Goal: Task Accomplishment & Management: Use online tool/utility

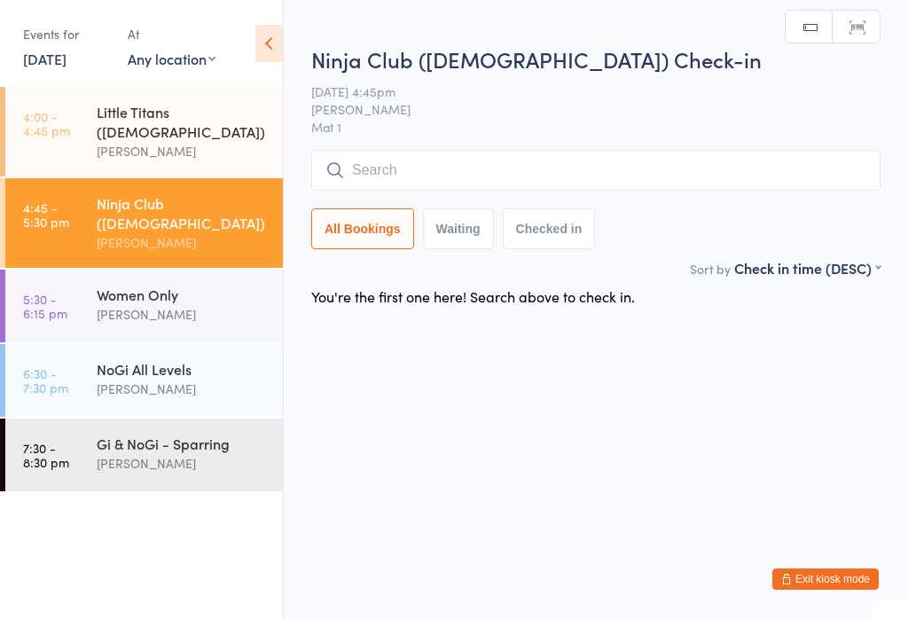
click at [531, 169] on input "search" at bounding box center [596, 170] width 570 height 41
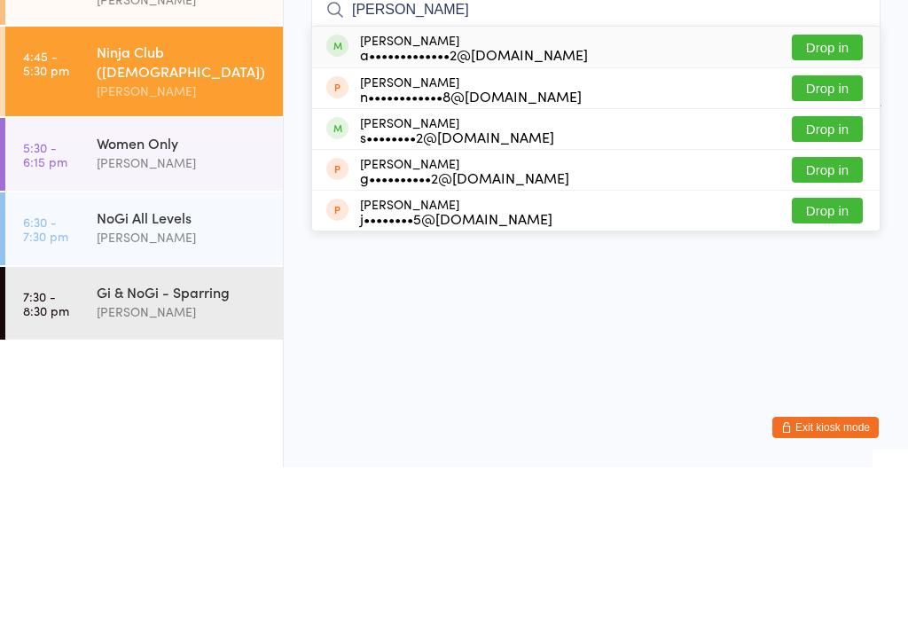
type input "[PERSON_NAME]"
click at [460, 199] on div "a•••••••••••••2@[DOMAIN_NAME]" at bounding box center [474, 206] width 228 height 14
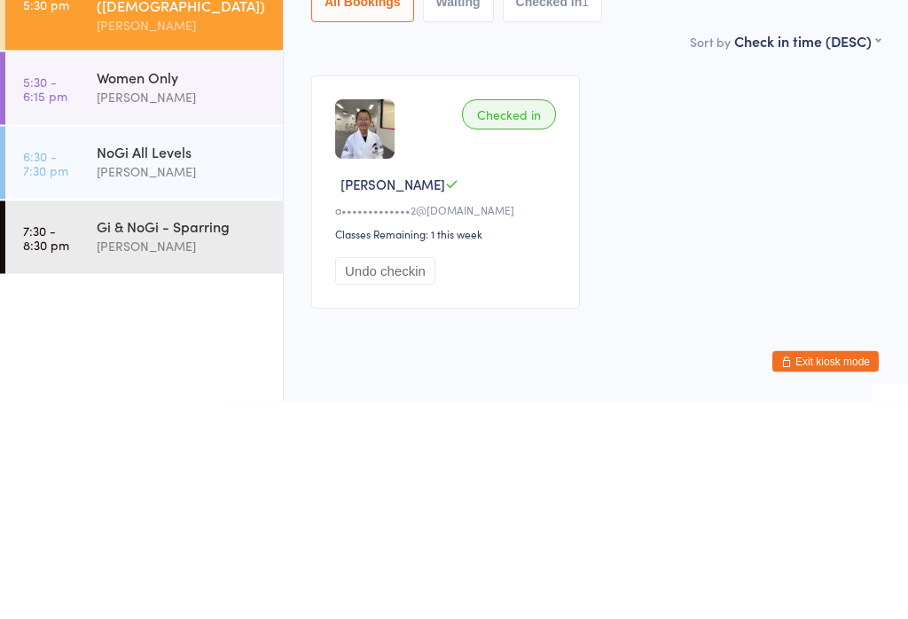
click at [667, 278] on div "Checked in [GEOGRAPHIC_DATA] L a•••••••••••••2@[DOMAIN_NAME] Classes Remaining:…" at bounding box center [595, 410] width 601 height 265
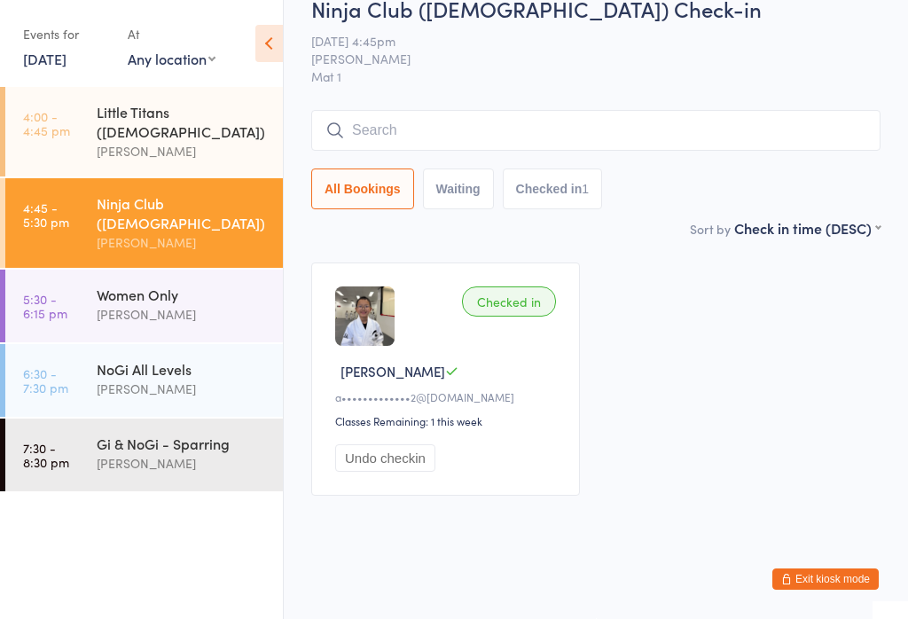
click at [741, 110] on input "search" at bounding box center [596, 130] width 570 height 41
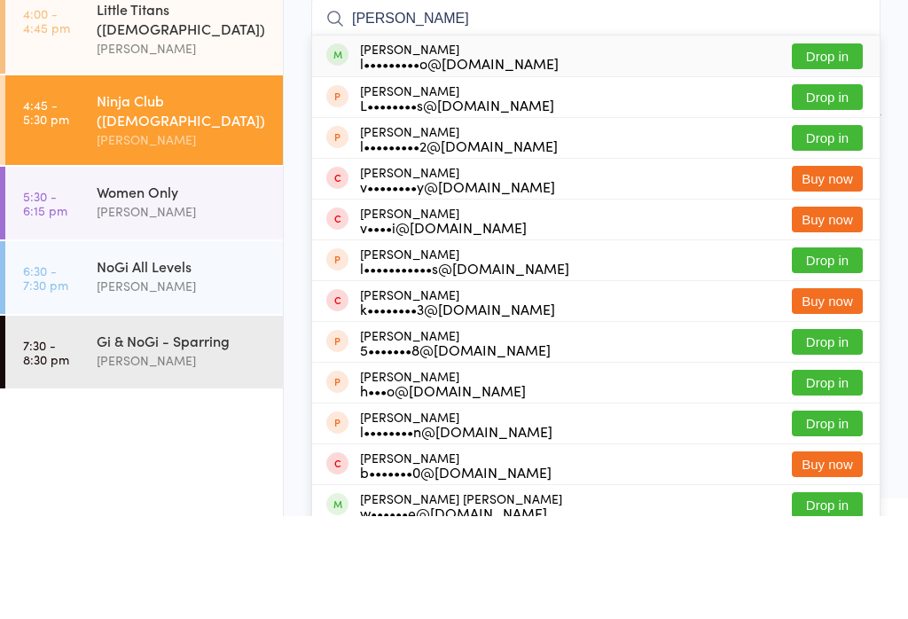
type input "[PERSON_NAME]"
click at [425, 159] on div "l•••••••••o@[DOMAIN_NAME]" at bounding box center [459, 166] width 199 height 14
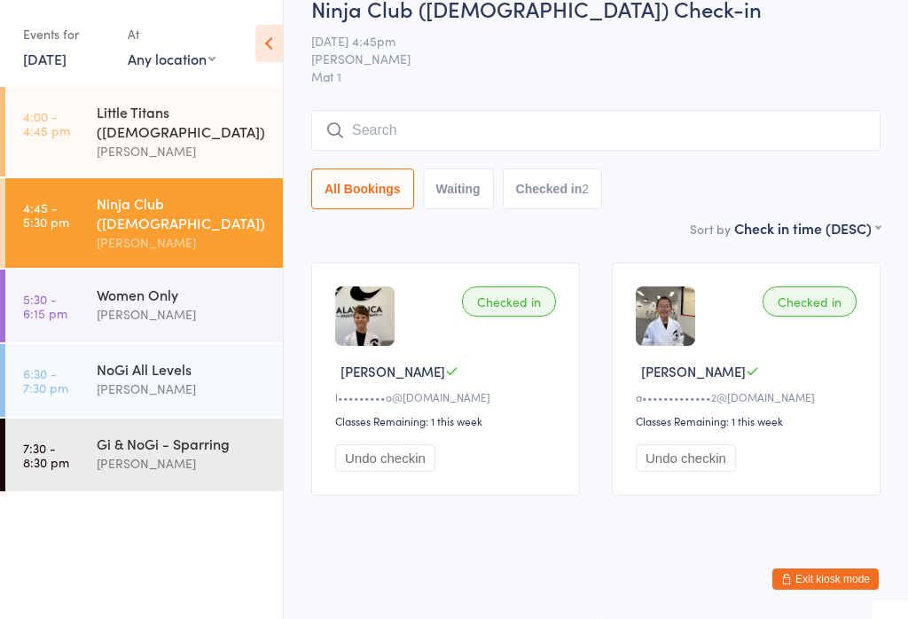
click at [743, 42] on span "[DATE] 4:45pm" at bounding box center [582, 41] width 542 height 18
click at [156, 295] on div "Women Only [PERSON_NAME]" at bounding box center [190, 305] width 186 height 70
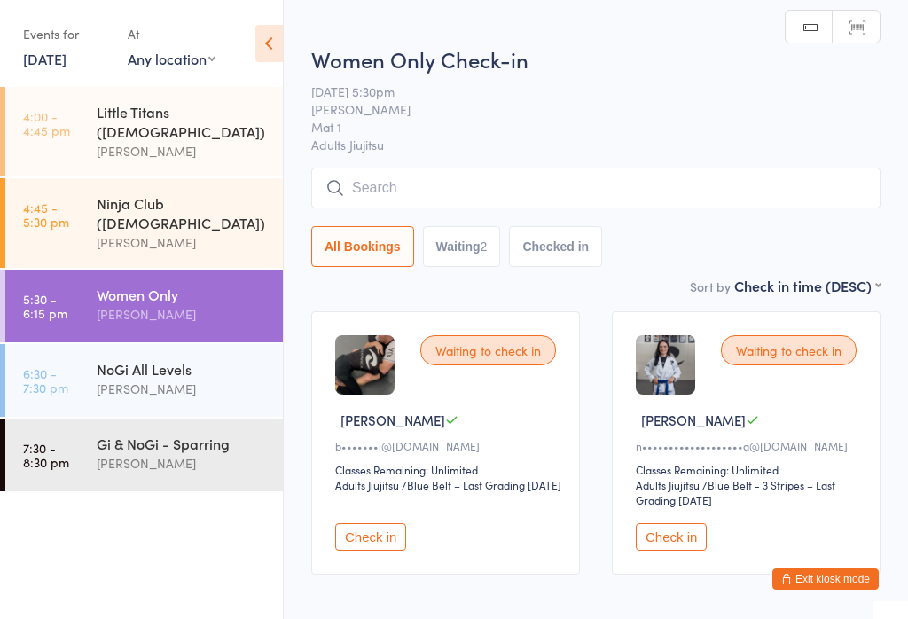
click at [381, 544] on button "Check in" at bounding box center [370, 537] width 71 height 28
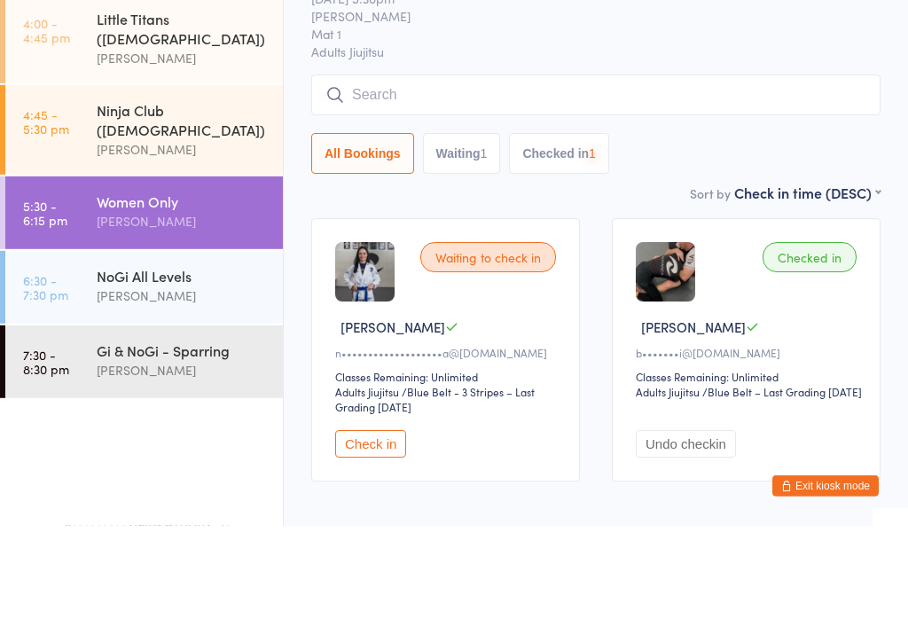
scroll to position [60, 0]
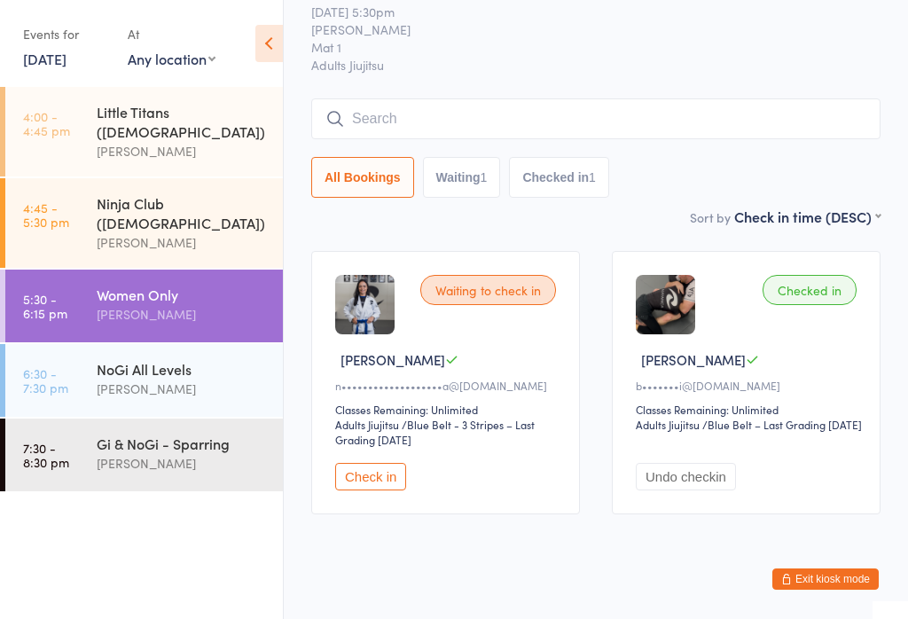
click at [367, 481] on button "Check in" at bounding box center [370, 477] width 71 height 28
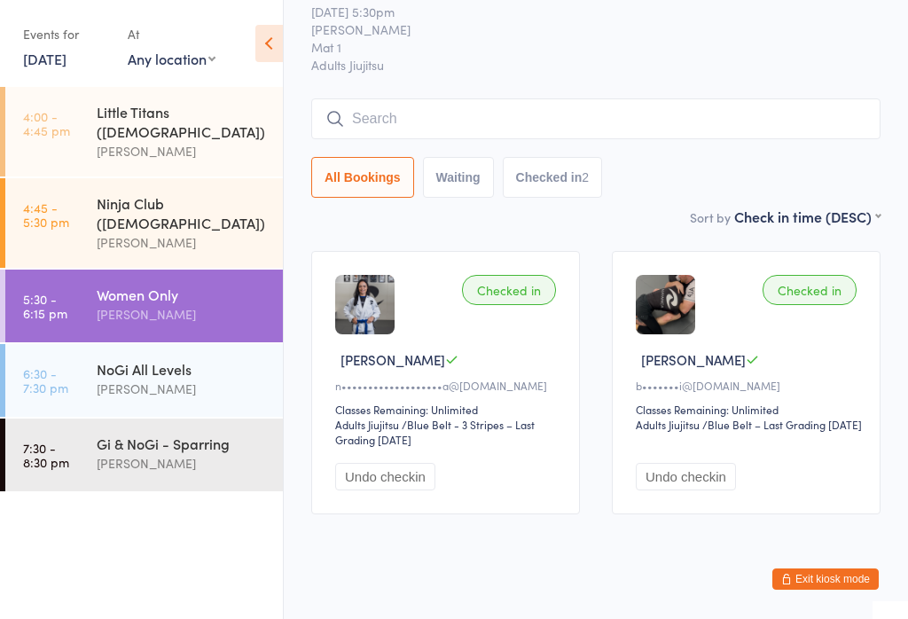
click at [559, 111] on input "search" at bounding box center [596, 118] width 570 height 41
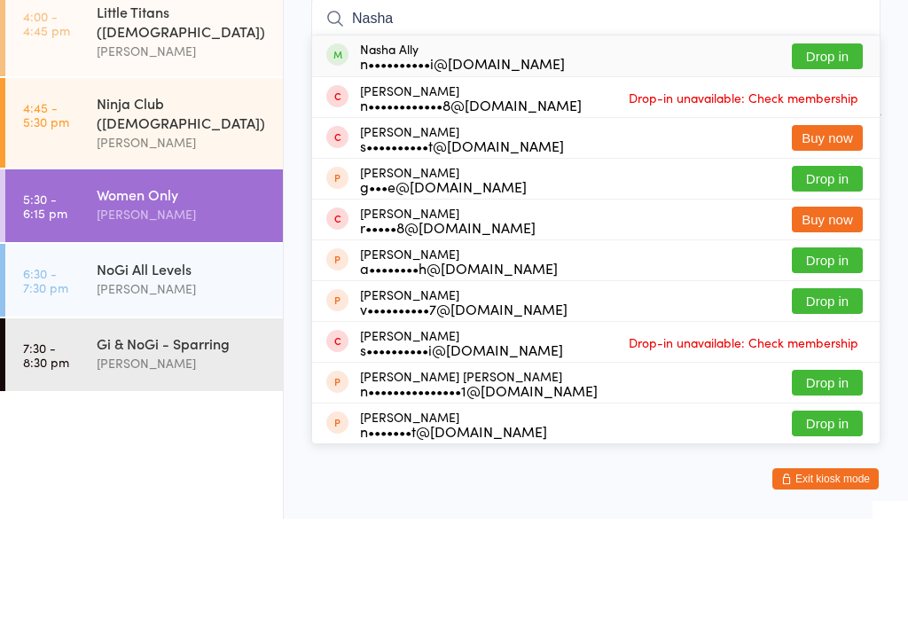
type input "Nasha"
click at [846, 144] on button "Drop in" at bounding box center [827, 157] width 71 height 26
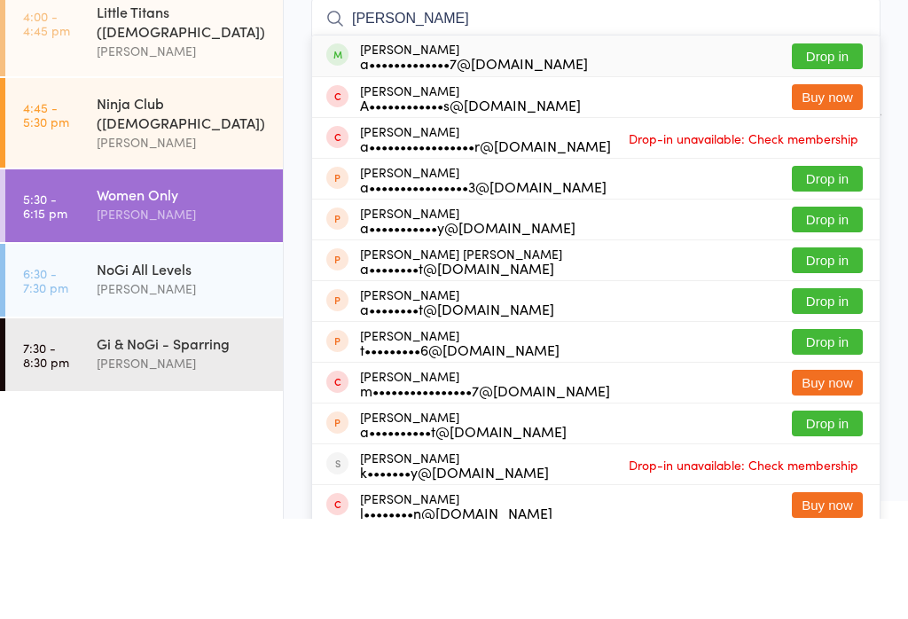
type input "[PERSON_NAME]"
click at [821, 144] on button "Drop in" at bounding box center [827, 157] width 71 height 26
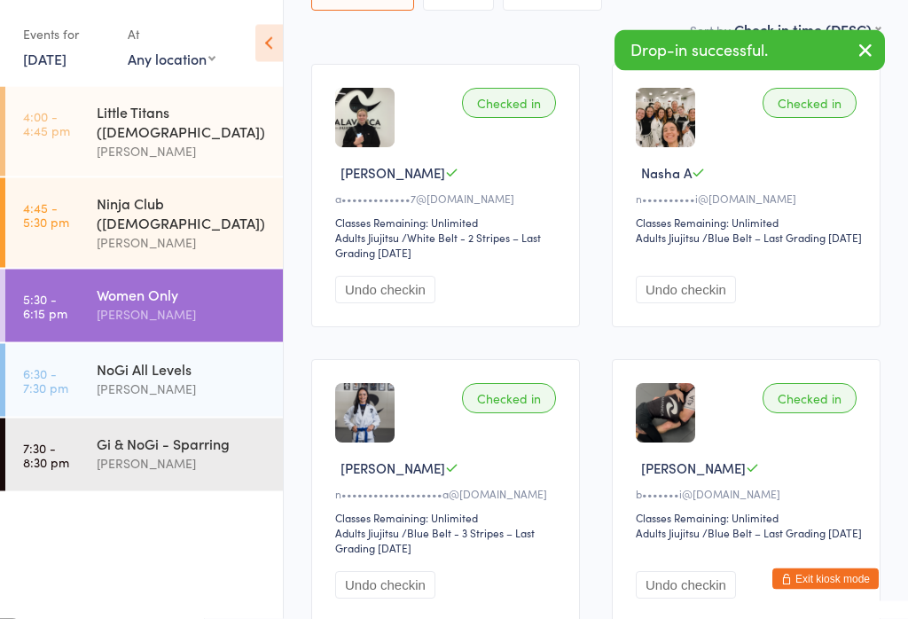
scroll to position [359, 0]
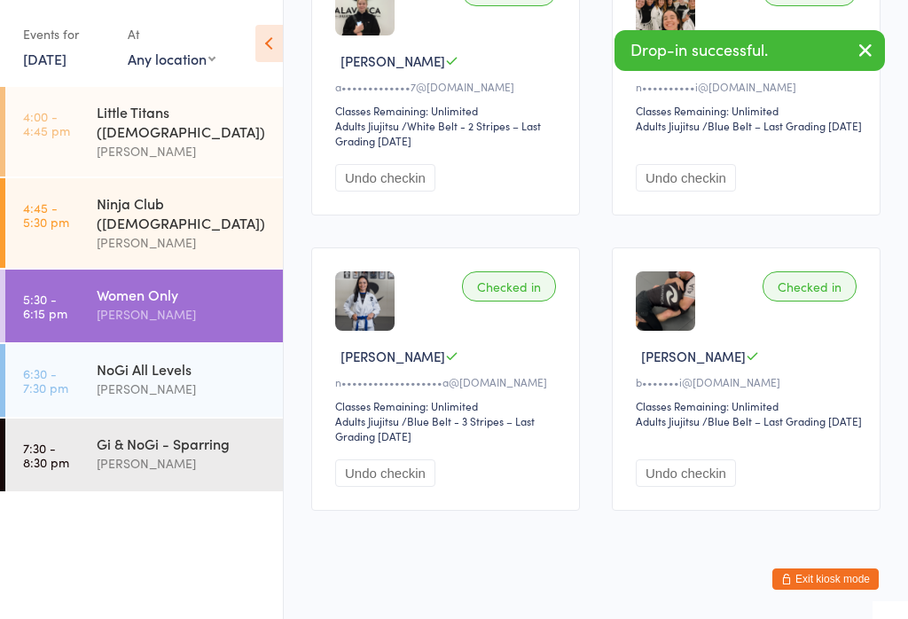
click at [186, 359] on div "NoGi All Levels" at bounding box center [182, 369] width 171 height 20
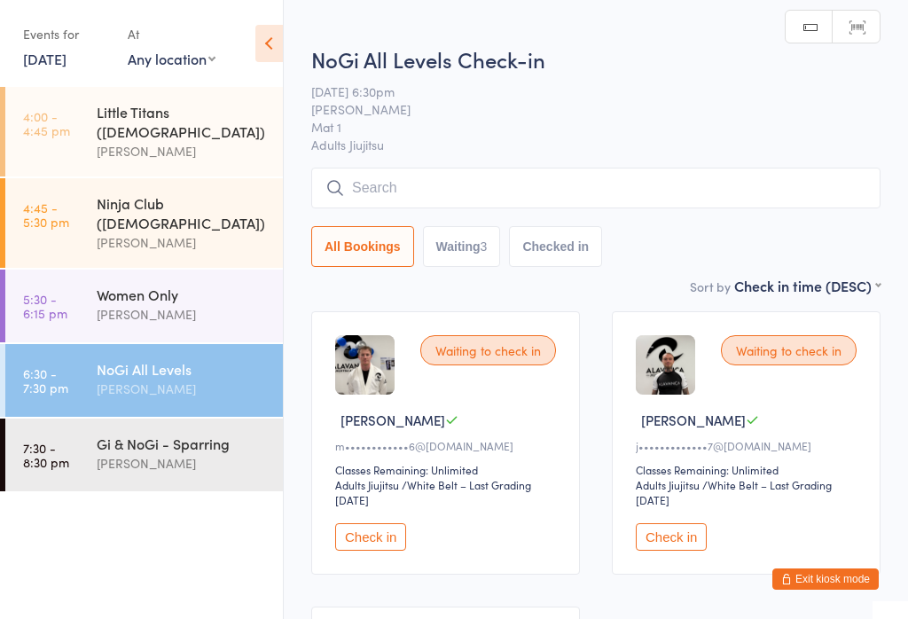
click at [396, 186] on input "search" at bounding box center [596, 188] width 570 height 41
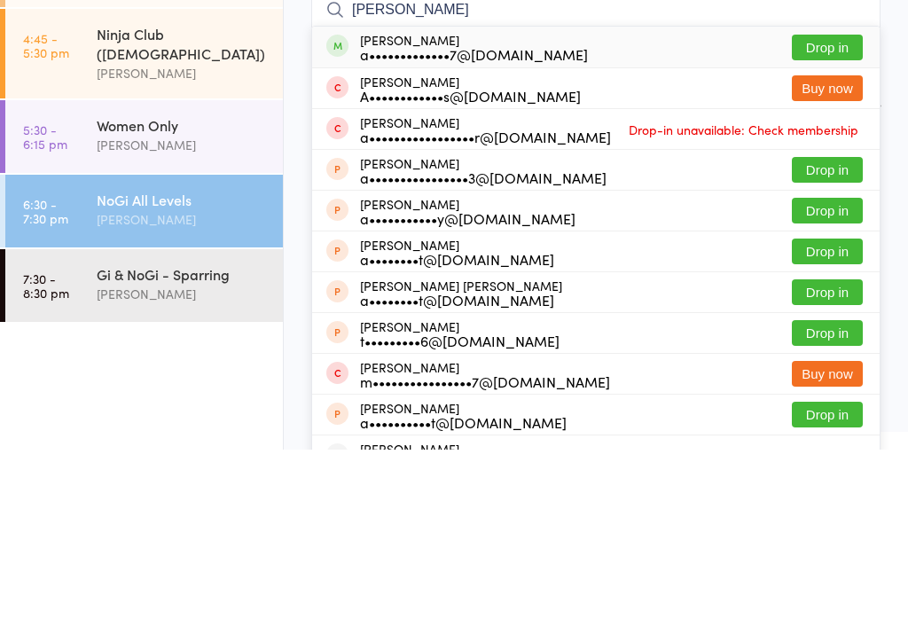
type input "[PERSON_NAME]"
click at [829, 204] on button "Drop in" at bounding box center [827, 217] width 71 height 26
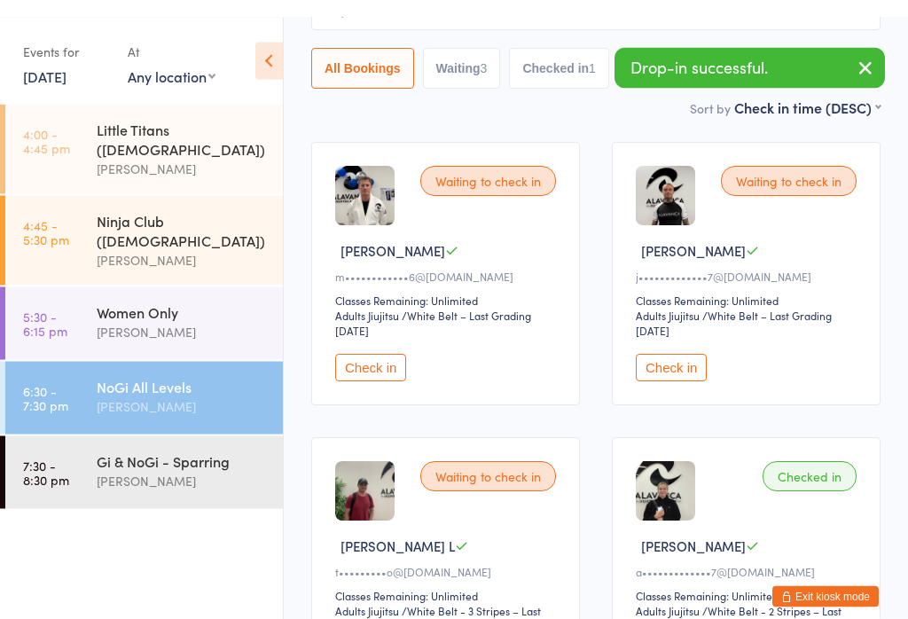
scroll to position [196, 0]
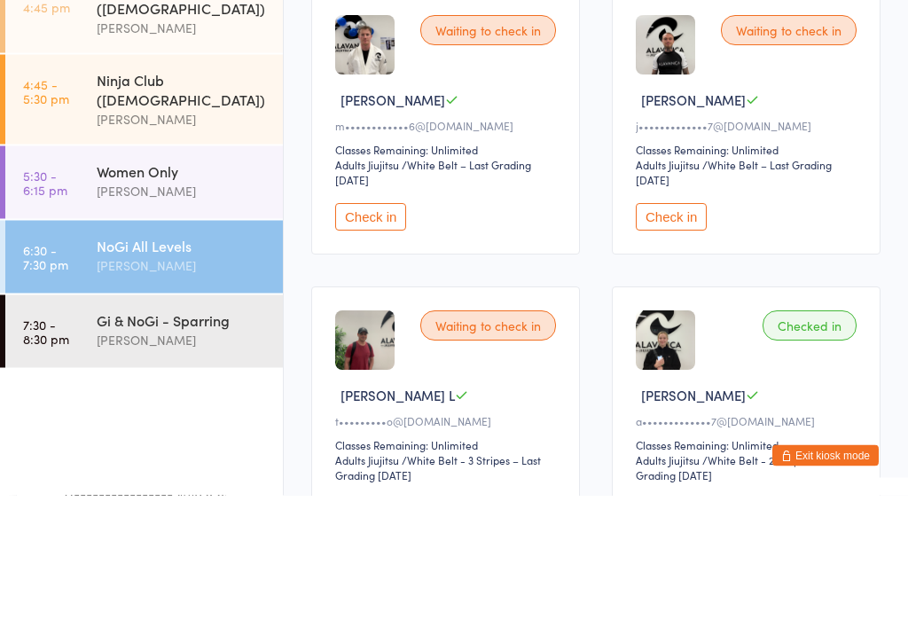
click at [197, 285] on div "Women Only" at bounding box center [182, 295] width 171 height 20
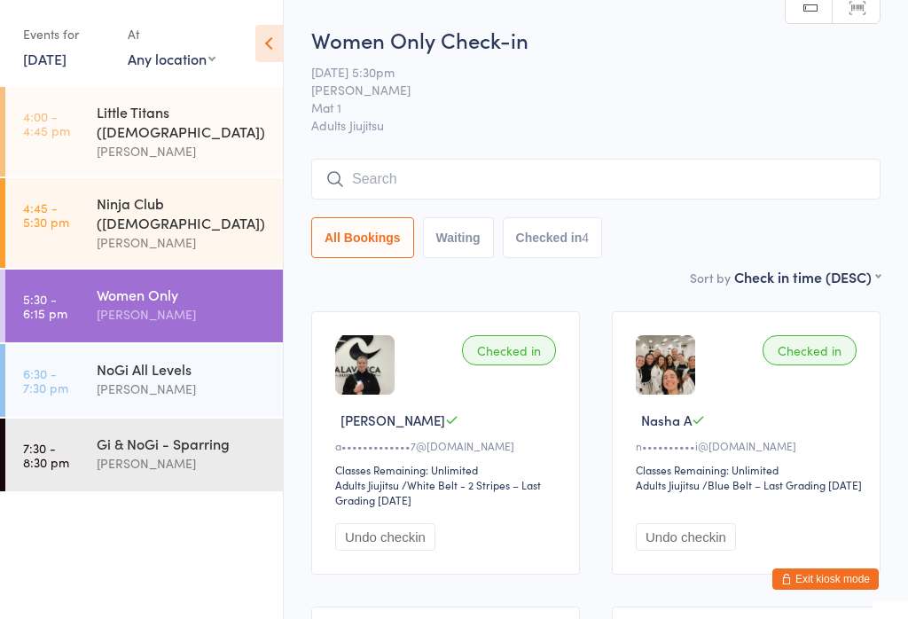
click at [225, 232] on div "[PERSON_NAME]" at bounding box center [182, 242] width 171 height 20
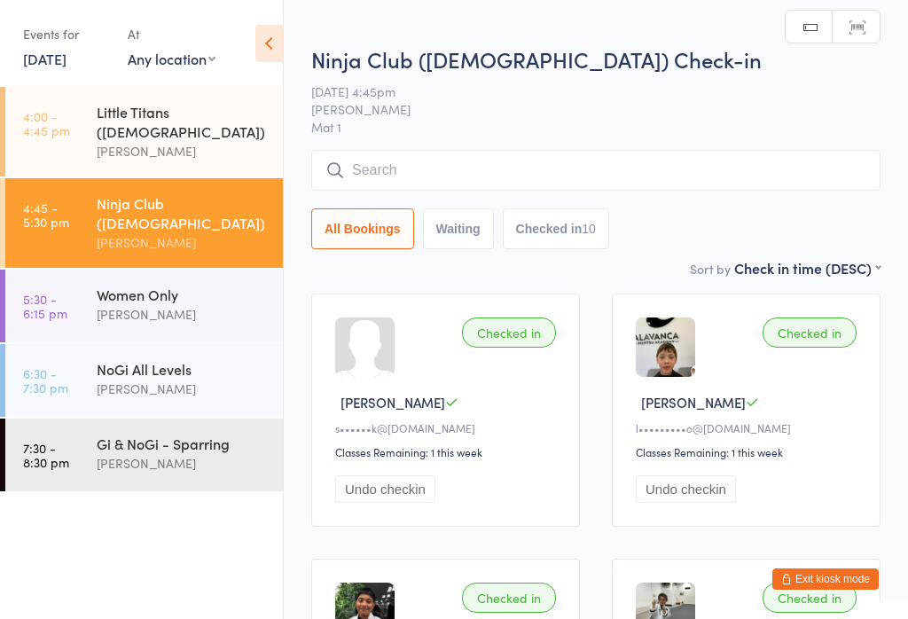
click at [590, 175] on input "search" at bounding box center [596, 170] width 570 height 41
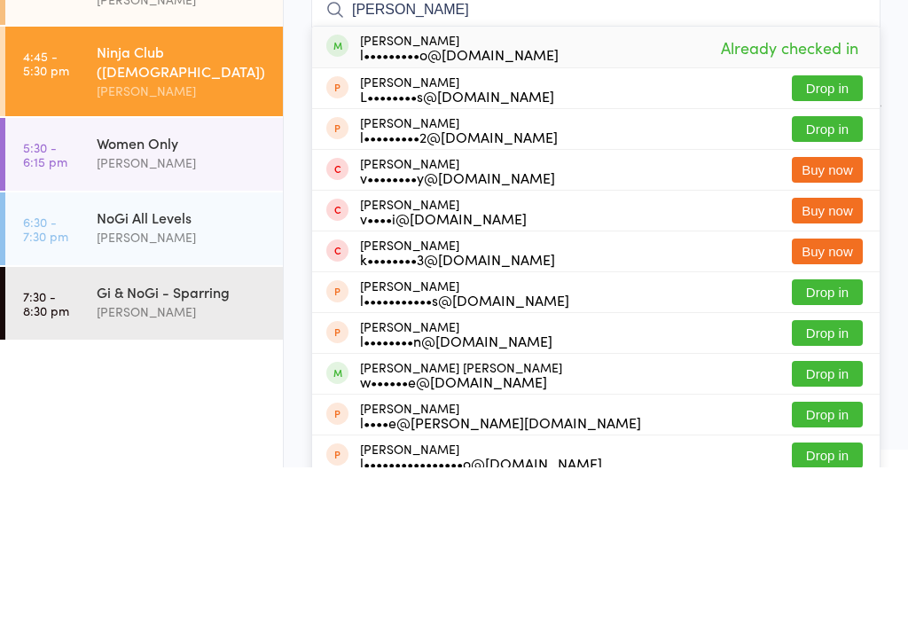
type input "[PERSON_NAME]"
click at [444, 178] on div "[PERSON_NAME] l•••••••••o@[DOMAIN_NAME] Already checked in" at bounding box center [596, 198] width 568 height 41
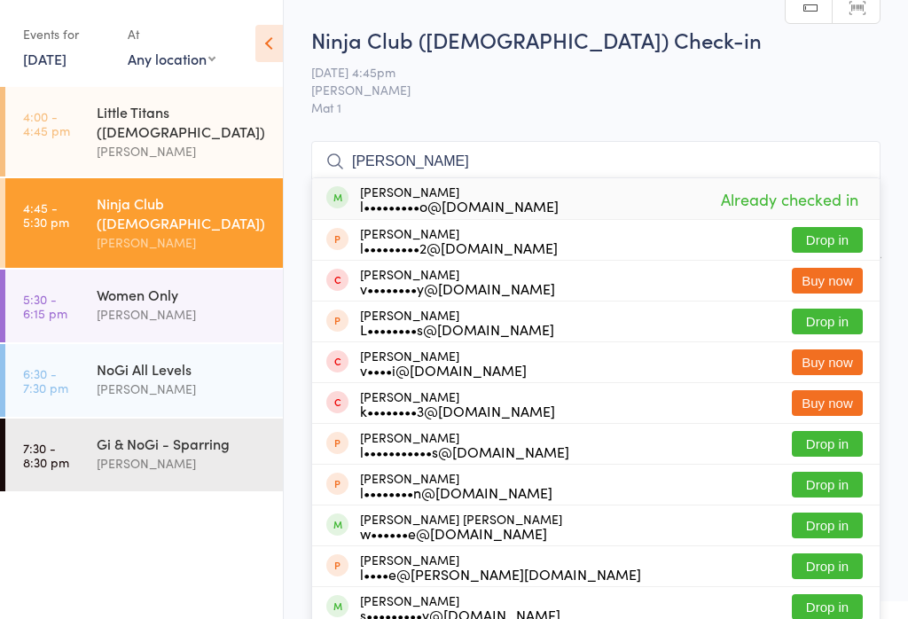
type input "[PERSON_NAME]"
click at [622, 196] on div "[PERSON_NAME] l•••••••••o@[DOMAIN_NAME] Already checked in" at bounding box center [596, 198] width 568 height 41
